Goal: Task Accomplishment & Management: Manage account settings

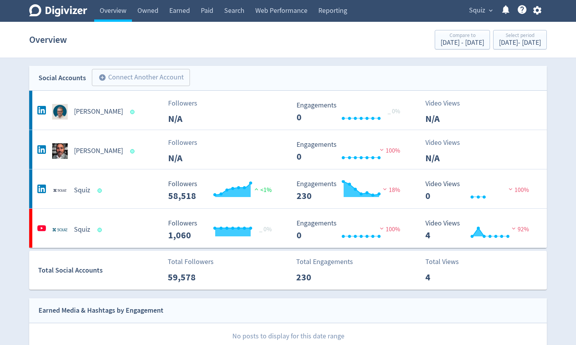
click at [490, 11] on span "expand_more" at bounding box center [490, 10] width 7 height 7
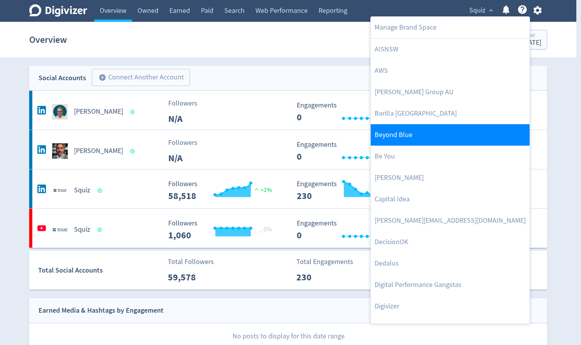
click at [413, 135] on link "Beyond Blue" at bounding box center [450, 134] width 159 height 21
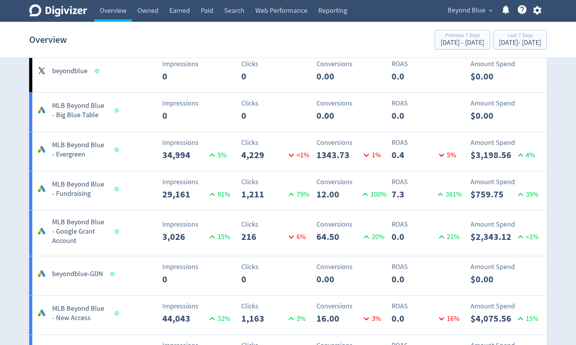
scroll to position [1399, 0]
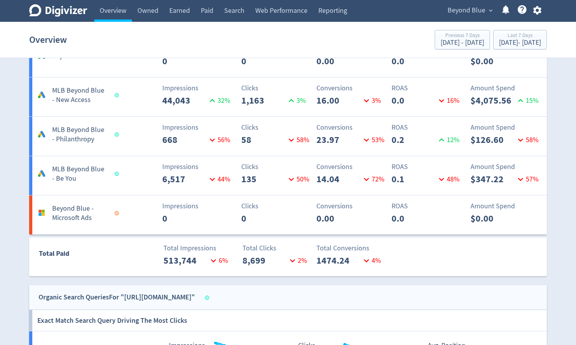
click at [487, 9] on button "Beyond Blue expand_more" at bounding box center [470, 10] width 50 height 12
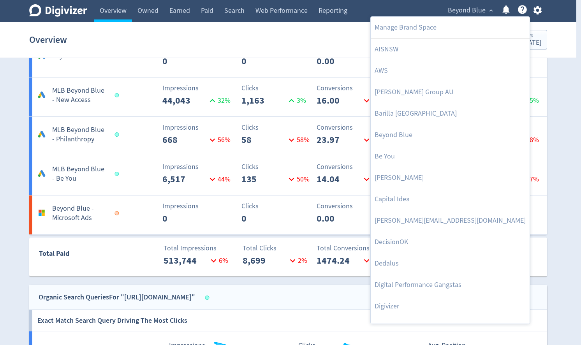
click at [539, 9] on div at bounding box center [290, 172] width 581 height 345
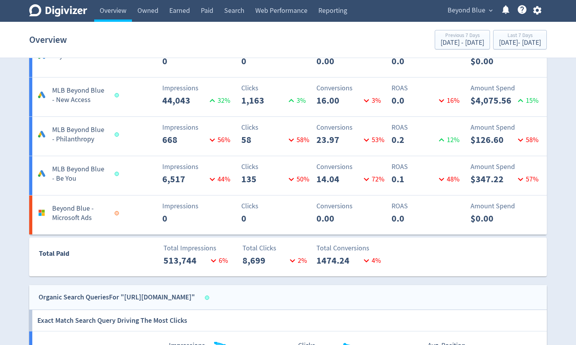
click at [537, 10] on icon "button" at bounding box center [537, 10] width 11 height 11
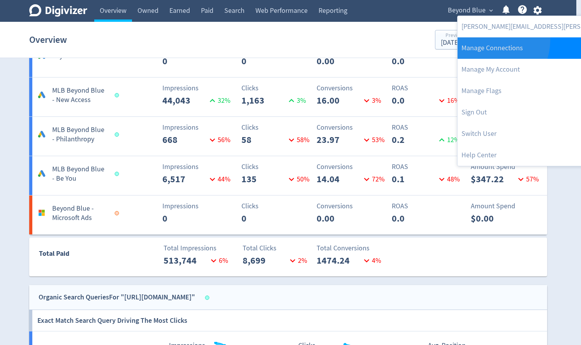
click at [490, 40] on link "Manage Connections" at bounding box center [561, 47] width 208 height 21
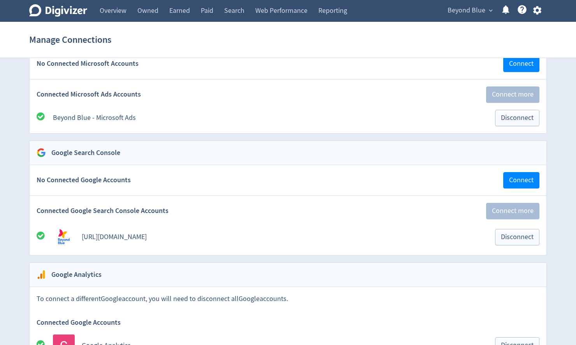
scroll to position [1371, 0]
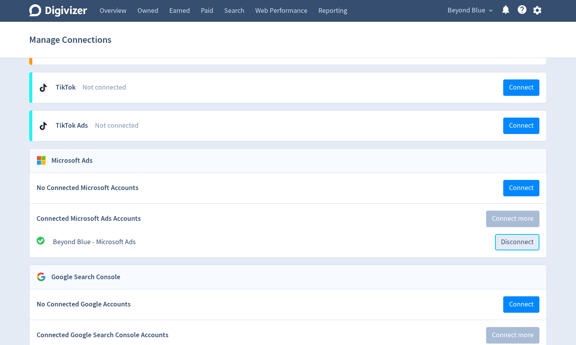
click at [518, 239] on span "Disconnect" at bounding box center [517, 242] width 33 height 7
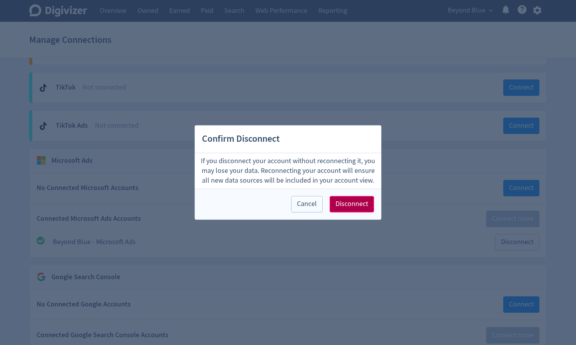
click at [363, 206] on span "Disconnect" at bounding box center [352, 204] width 33 height 7
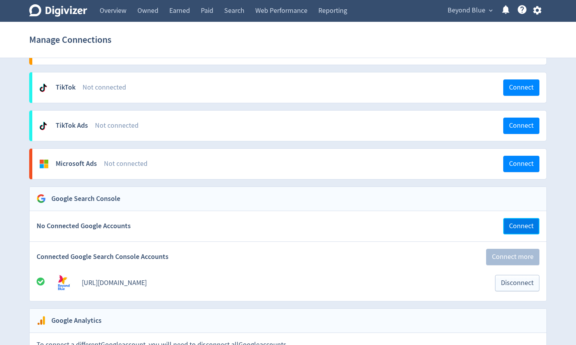
click at [523, 223] on span "Connect" at bounding box center [521, 226] width 25 height 7
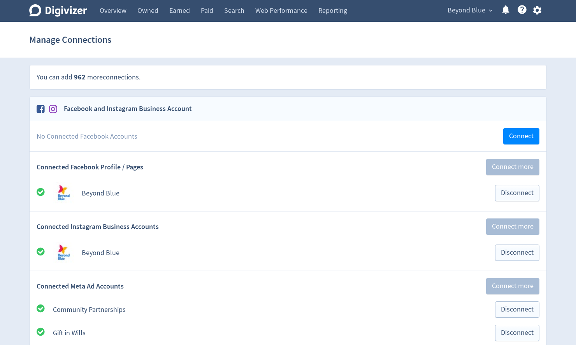
scroll to position [1371, 0]
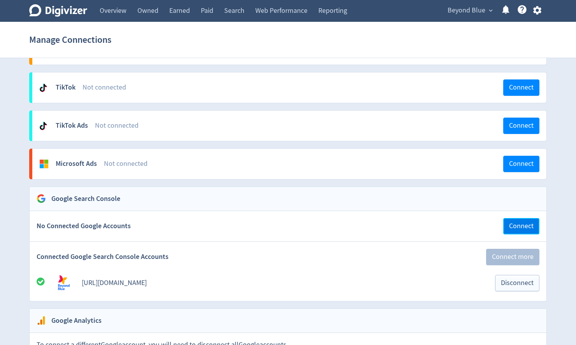
click at [521, 223] on span "Connect" at bounding box center [521, 226] width 25 height 7
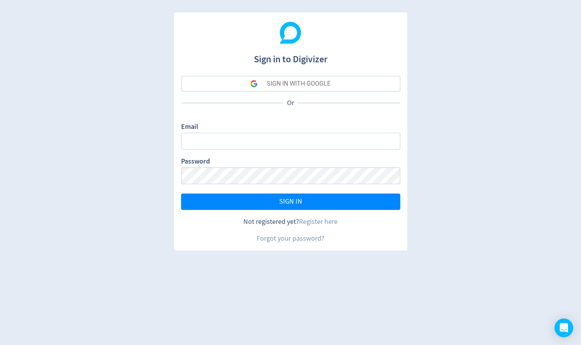
click at [293, 84] on div "SIGN IN WITH GOOGLE" at bounding box center [299, 84] width 64 height 16
type input "[PERSON_NAME][EMAIL_ADDRESS][PERSON_NAME][DOMAIN_NAME]"
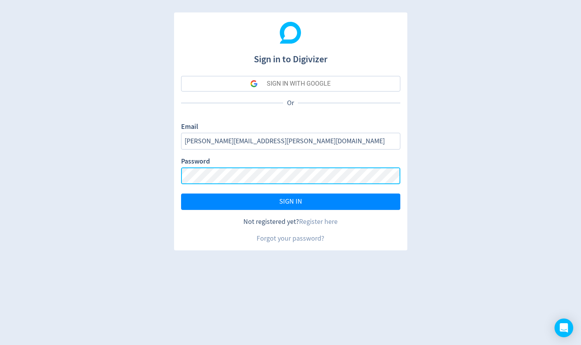
click at [181, 193] on button "SIGN IN" at bounding box center [290, 201] width 219 height 16
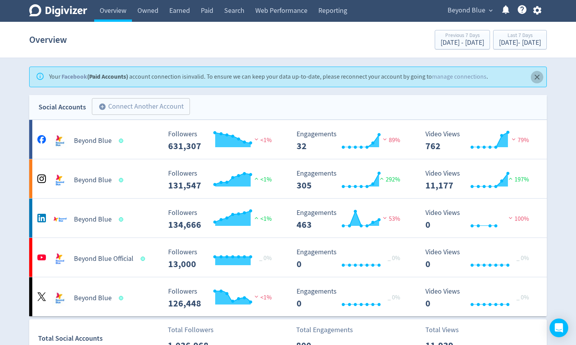
click at [534, 76] on icon "Close" at bounding box center [537, 77] width 9 height 9
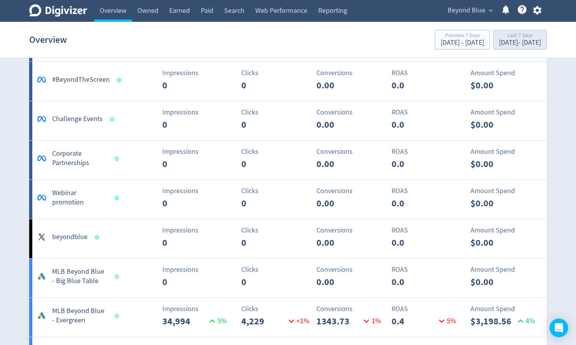
scroll to position [965, 0]
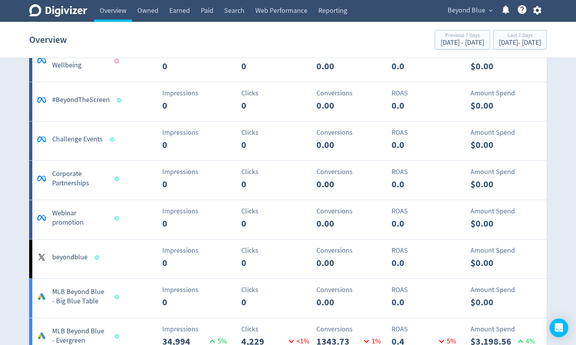
click at [537, 9] on icon "button" at bounding box center [537, 10] width 11 height 11
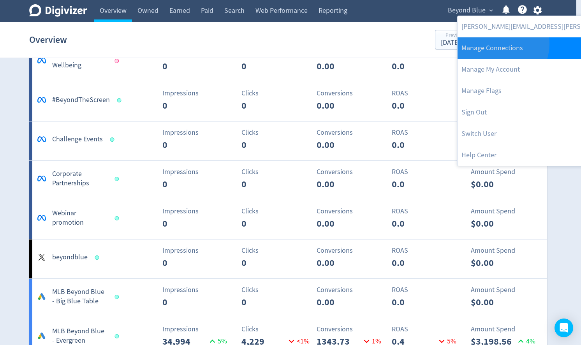
click at [495, 44] on link "Manage Connections" at bounding box center [561, 47] width 208 height 21
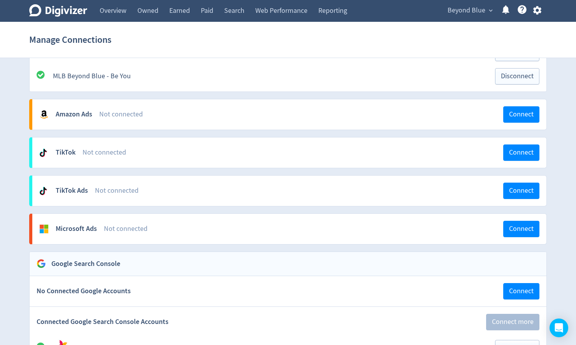
scroll to position [1293, 0]
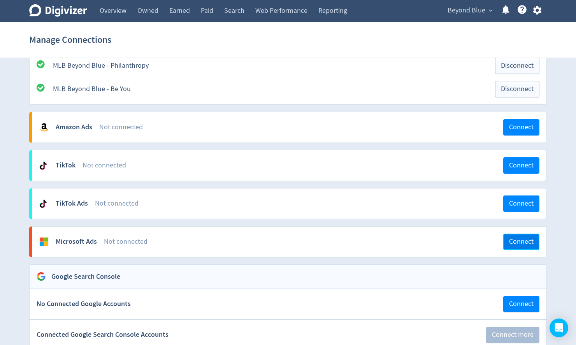
click at [517, 234] on button "Connect" at bounding box center [521, 242] width 36 height 16
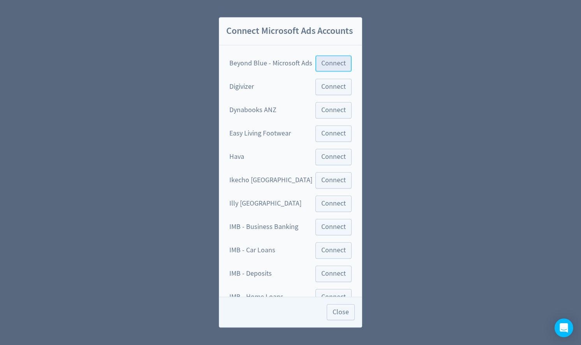
click at [333, 65] on span "Connect" at bounding box center [333, 63] width 25 height 7
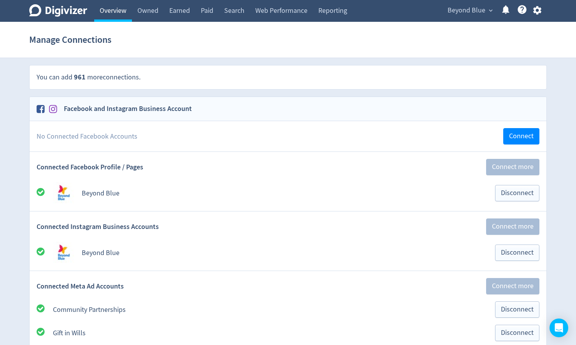
click at [117, 9] on link "Overview" at bounding box center [113, 11] width 38 height 22
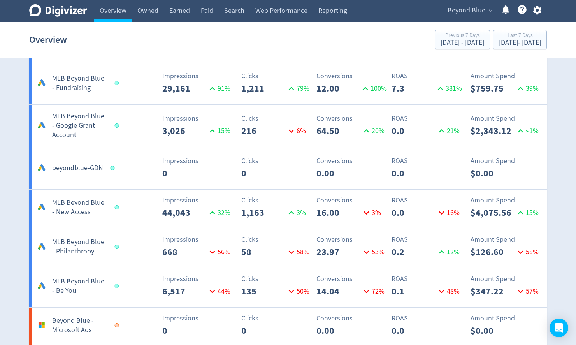
scroll to position [1464, 0]
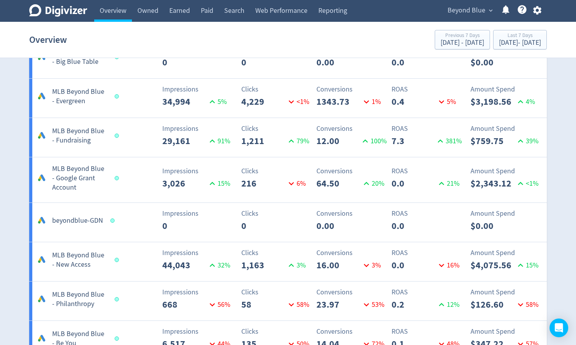
scroll to position [1305, 0]
